Goal: Task Accomplishment & Management: Use online tool/utility

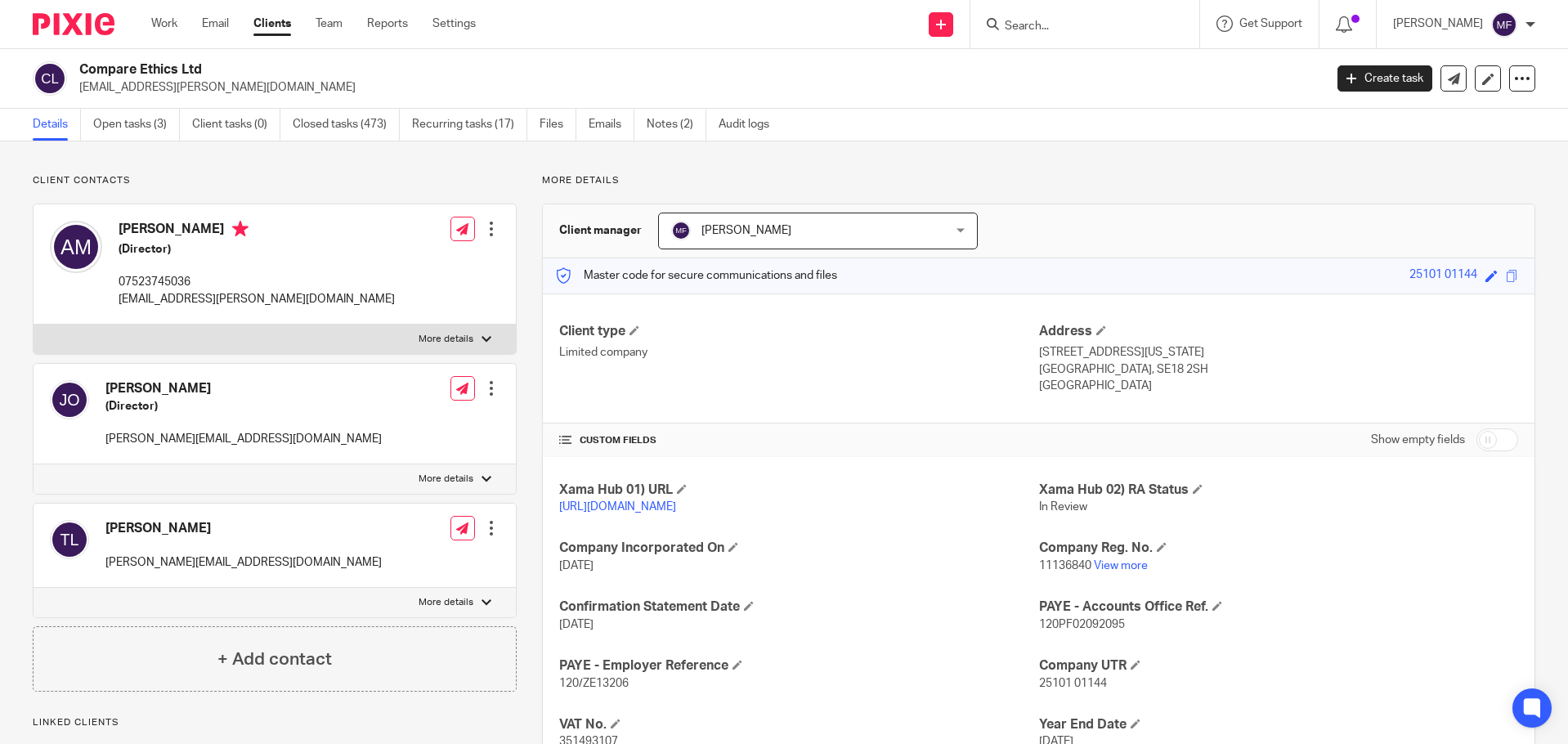
click at [1066, 23] on input "Search" at bounding box center [1077, 27] width 148 height 15
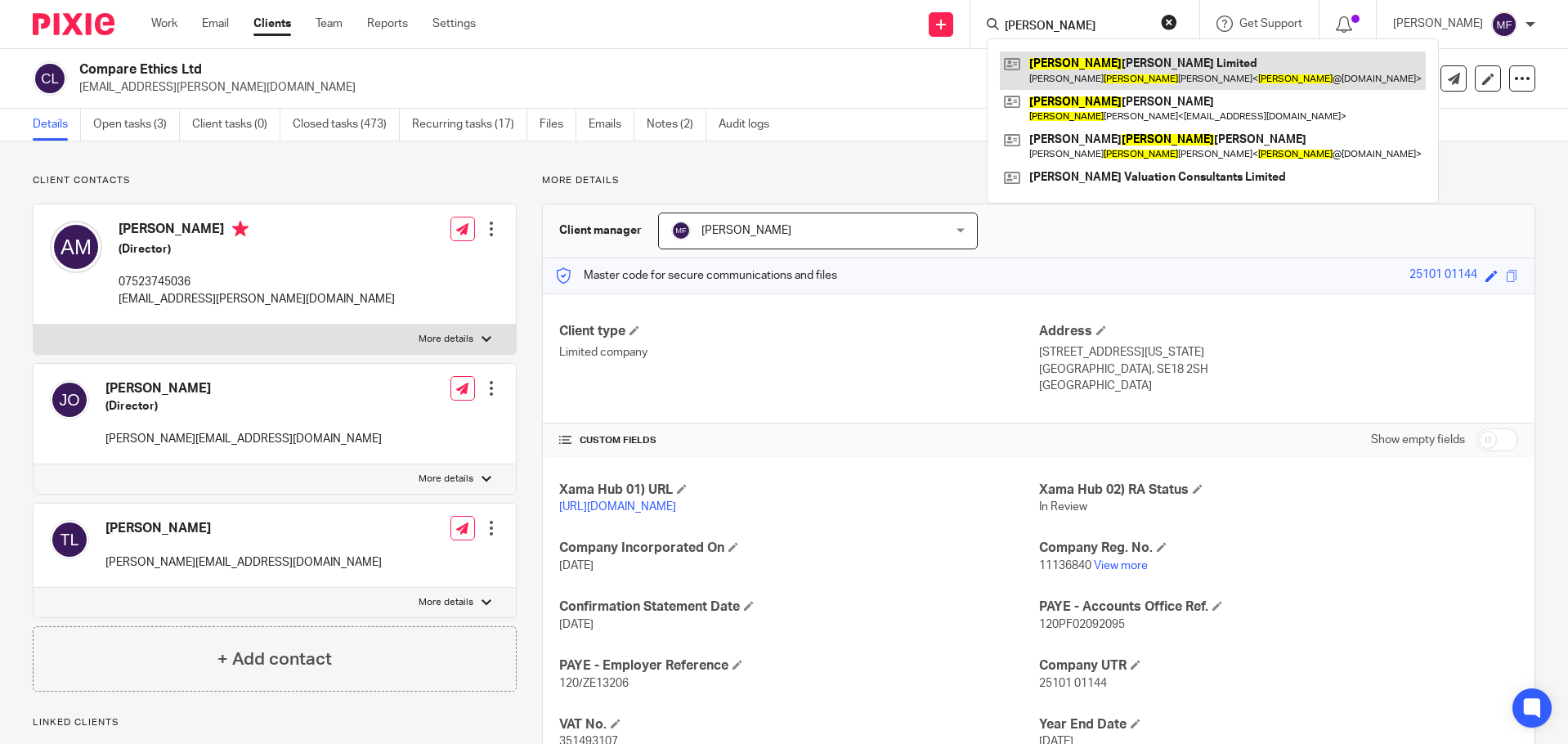
type input "Justin"
click at [1079, 60] on link at bounding box center [1213, 70] width 426 height 38
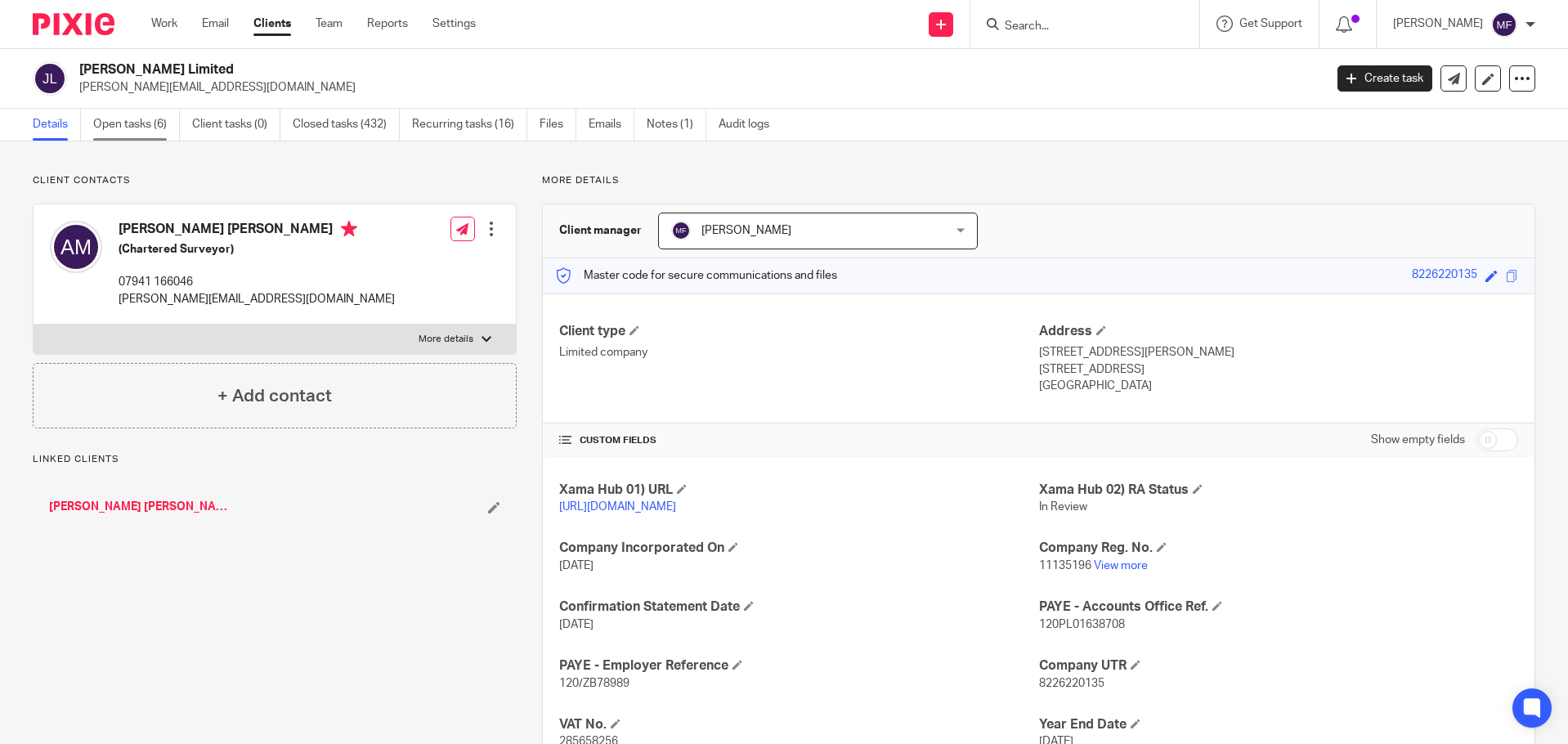
click at [155, 122] on link "Open tasks (6)" at bounding box center [137, 125] width 87 height 32
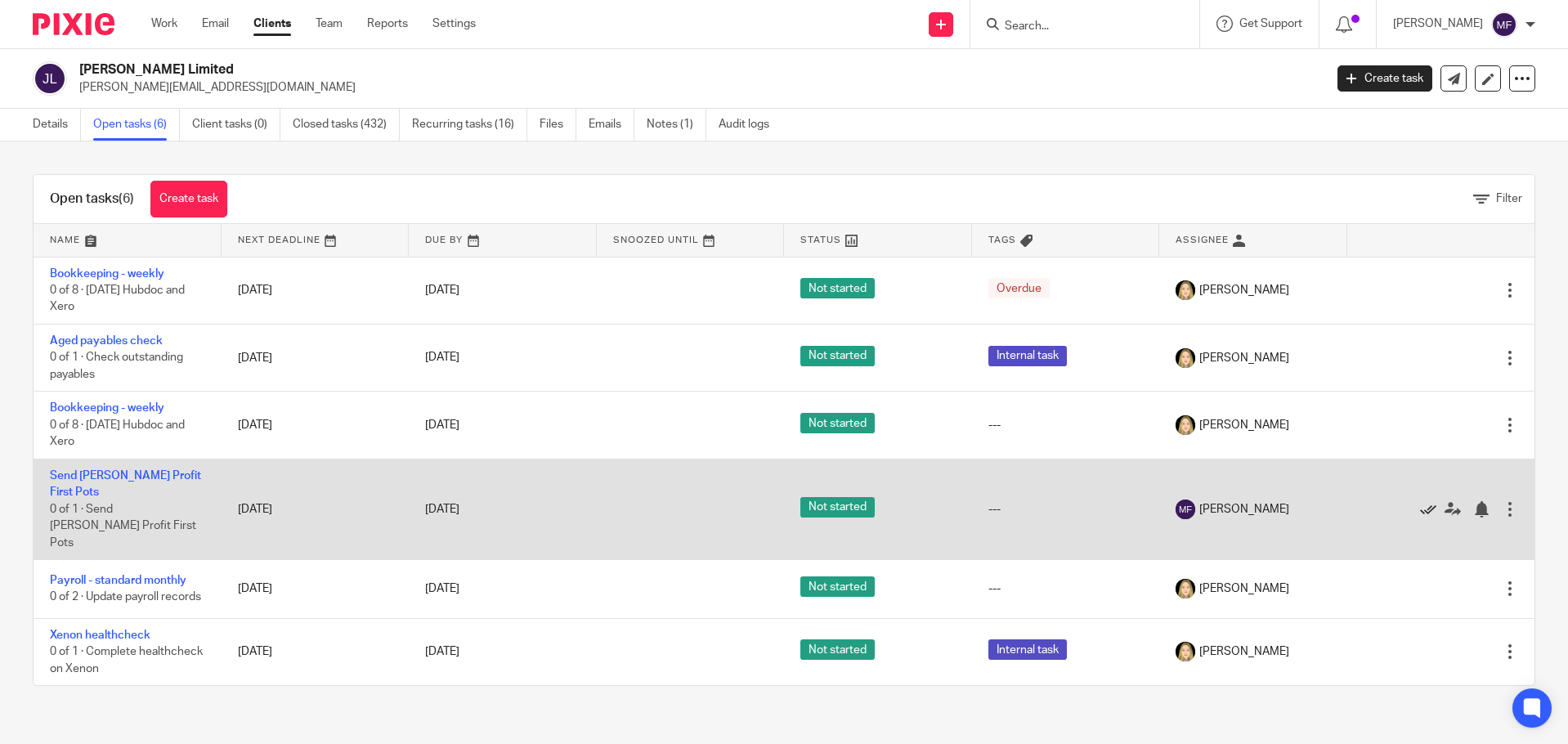
click at [1420, 501] on icon at bounding box center [1428, 509] width 17 height 17
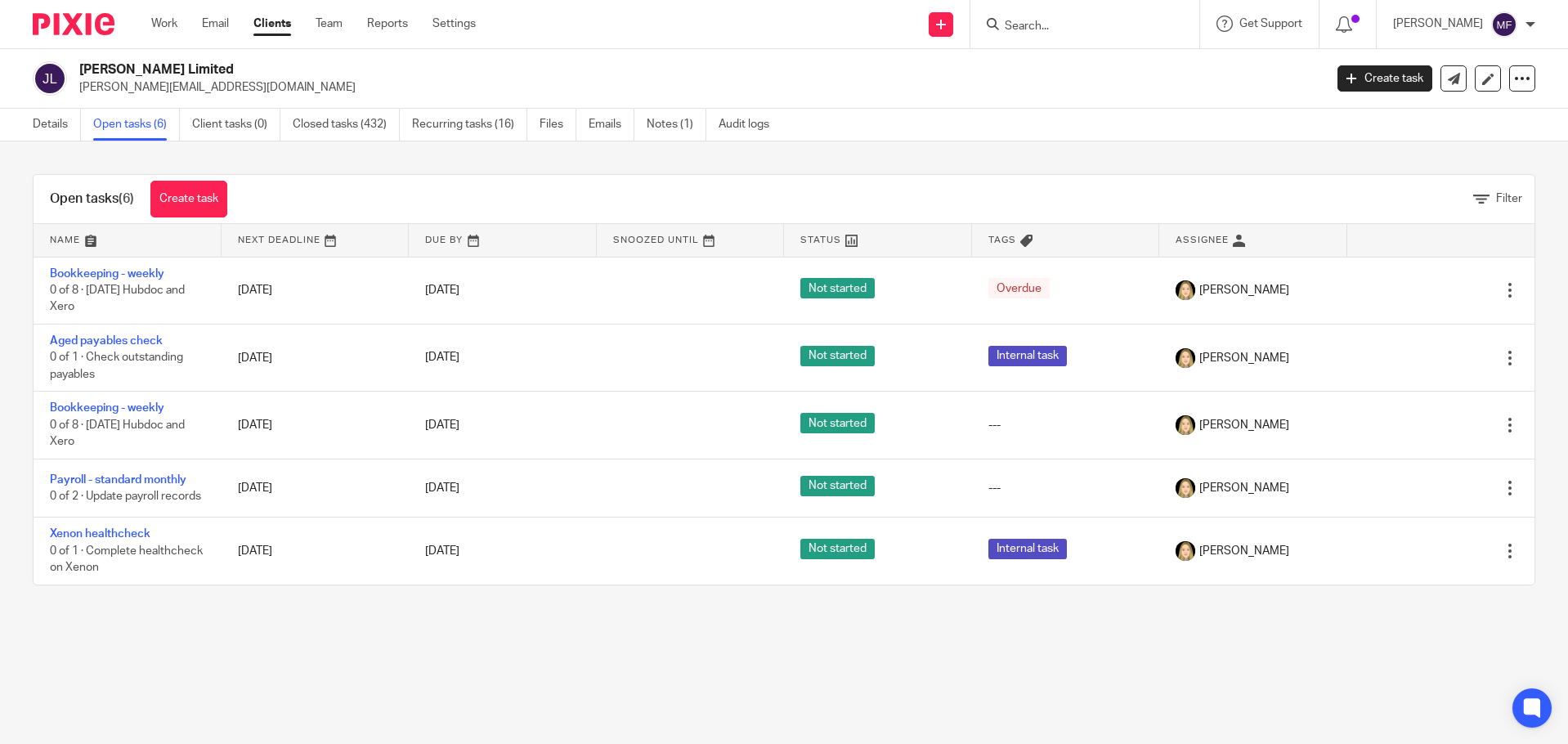
click at [70, 31] on img at bounding box center [73, 24] width 82 height 22
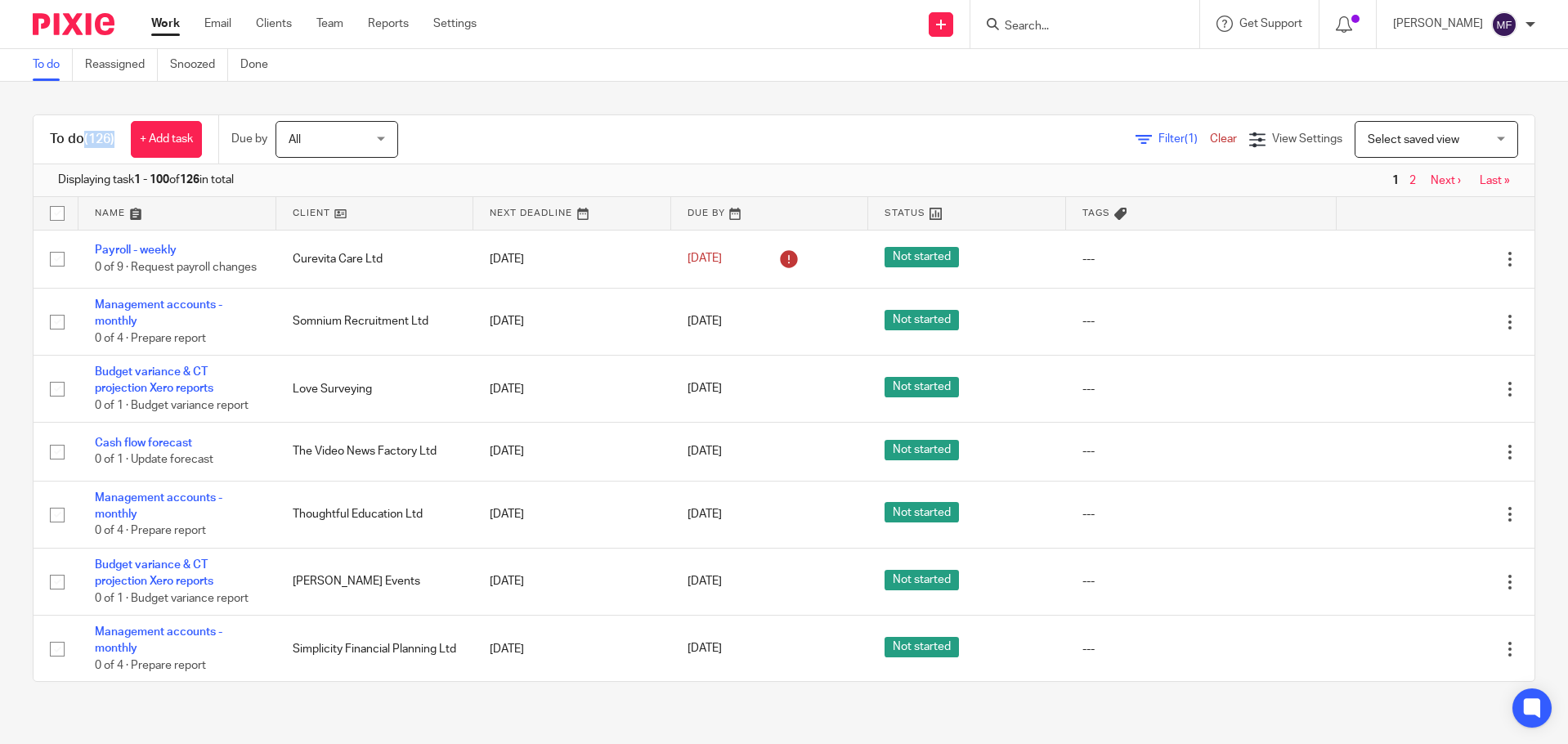
drag, startPoint x: 87, startPoint y: 132, endPoint x: 116, endPoint y: 141, distance: 30.4
click at [115, 141] on span "(126)" at bounding box center [99, 139] width 30 height 13
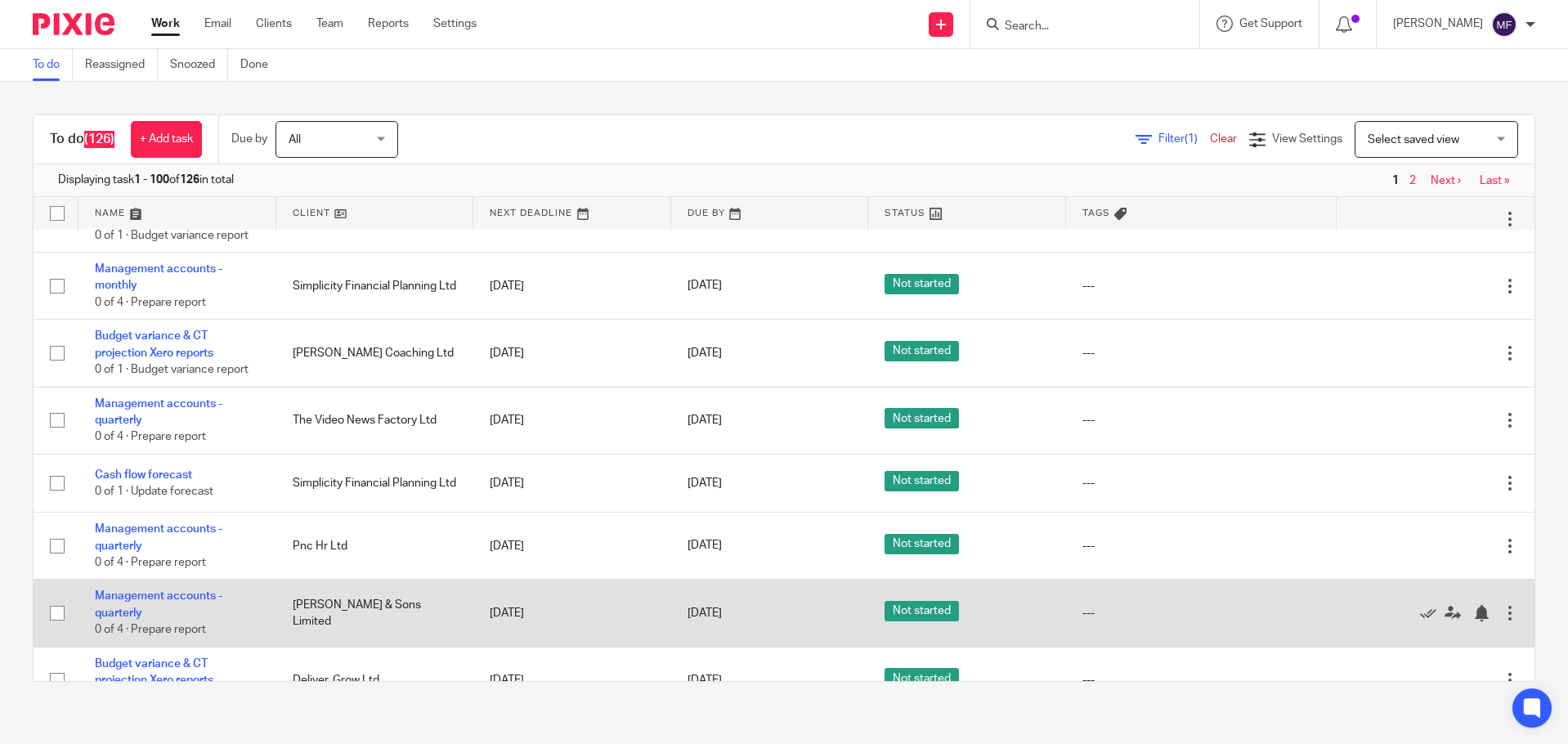
scroll to position [327, 0]
